Goal: Find specific page/section: Find specific page/section

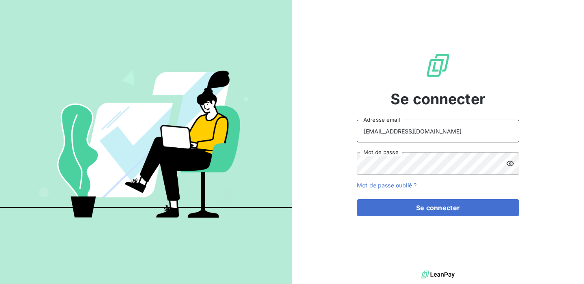
drag, startPoint x: 445, startPoint y: 130, endPoint x: 294, endPoint y: 135, distance: 151.4
click at [294, 135] on div "Se connecter [EMAIL_ADDRESS][DOMAIN_NAME] Adresse email Mot de passe Mot de pas…" at bounding box center [438, 134] width 292 height 269
type input "a"
type input "admin@tiptoptapis"
click at [308, 175] on div "Se connecter admin@tiptoptapis Adresse email Mot de passe Mot de passe oublié ?…" at bounding box center [438, 134] width 292 height 269
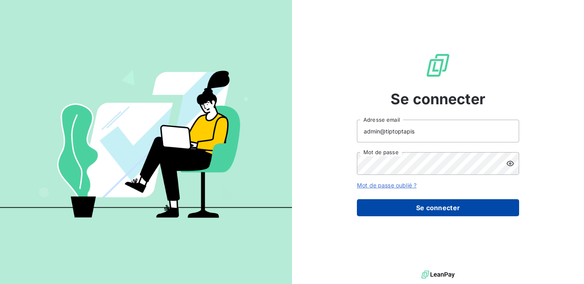
click at [413, 211] on button "Se connecter" at bounding box center [438, 207] width 162 height 17
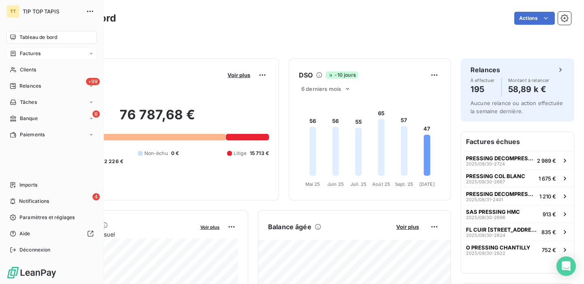
click at [36, 55] on span "Factures" at bounding box center [30, 53] width 21 height 7
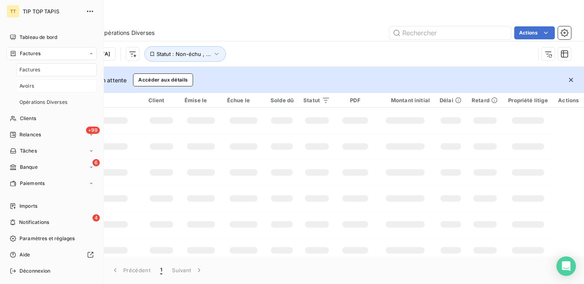
click at [34, 84] on div "Avoirs" at bounding box center [56, 86] width 81 height 13
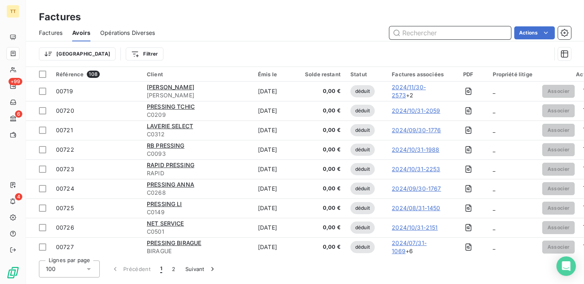
click at [406, 34] on input "text" at bounding box center [450, 32] width 122 height 13
paste input "CL00493"
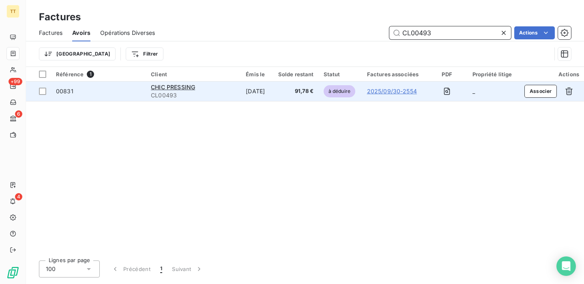
type input "CL00493"
click at [217, 92] on span "CL00493" at bounding box center [193, 95] width 85 height 8
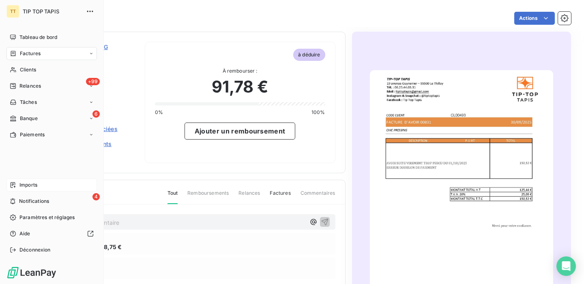
click at [39, 184] on div "Imports" at bounding box center [51, 185] width 90 height 13
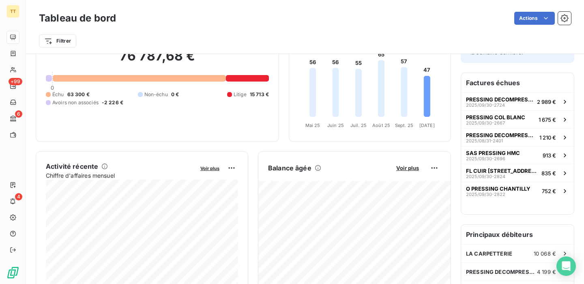
scroll to position [24, 0]
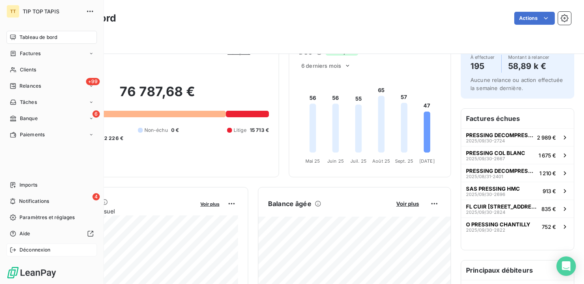
click at [37, 251] on span "Déconnexion" at bounding box center [34, 249] width 31 height 7
